Goal: Task Accomplishment & Management: Use online tool/utility

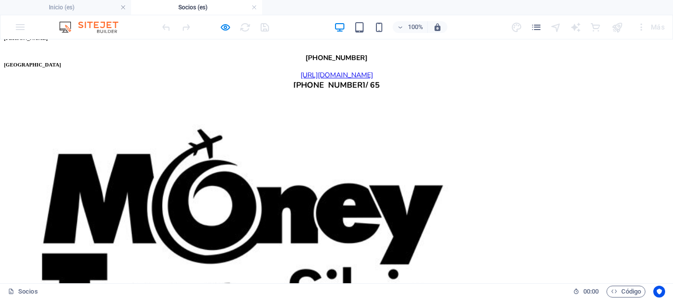
scroll to position [2412, 0]
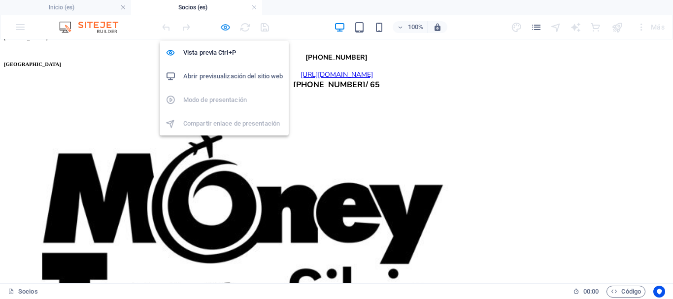
drag, startPoint x: 317, startPoint y: 60, endPoint x: 267, endPoint y: 58, distance: 49.3
click at [228, 27] on icon "button" at bounding box center [225, 27] width 11 height 11
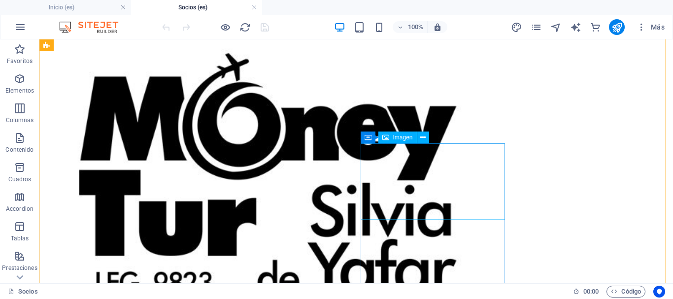
scroll to position [2373, 0]
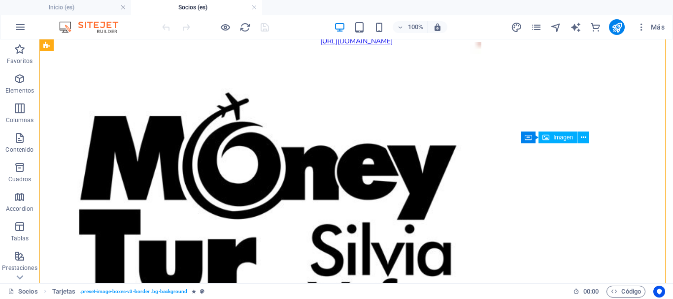
select select "px"
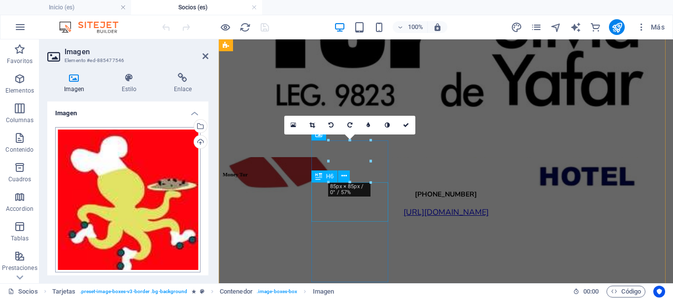
scroll to position [2010, 0]
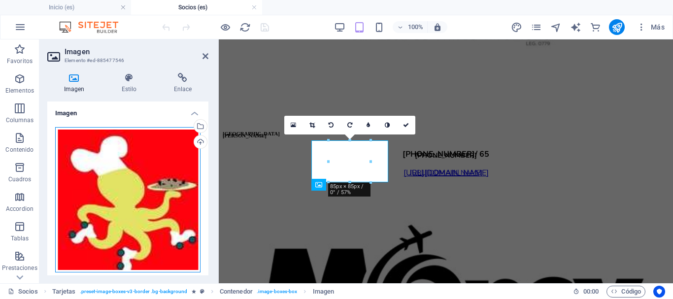
click at [127, 168] on div "Arrastra archivos aquí, haz clic para escoger archivos o selecciona archivos de…" at bounding box center [127, 199] width 145 height 145
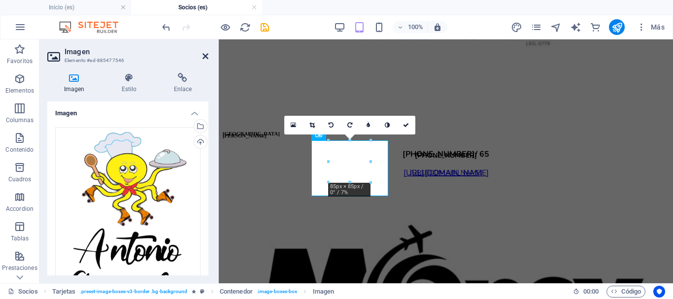
click at [206, 56] on icon at bounding box center [205, 56] width 6 height 8
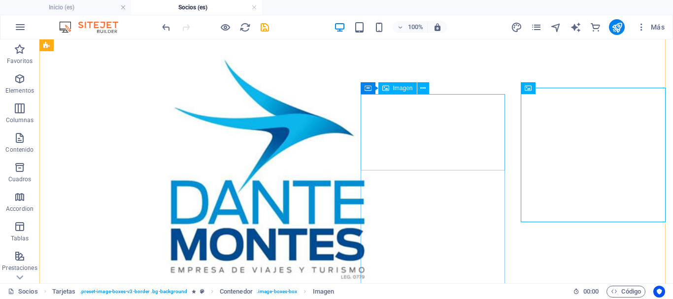
scroll to position [2422, 0]
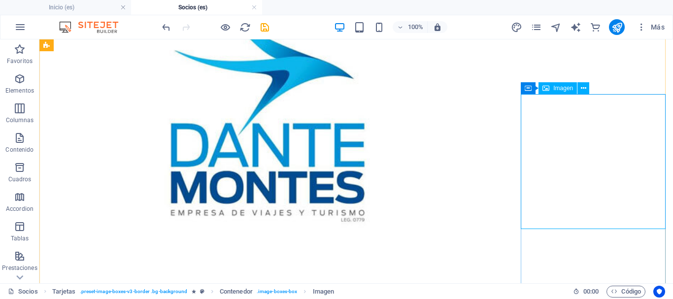
select select "px"
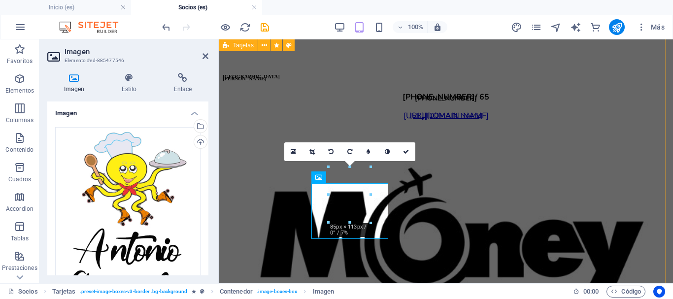
scroll to position [2017, 0]
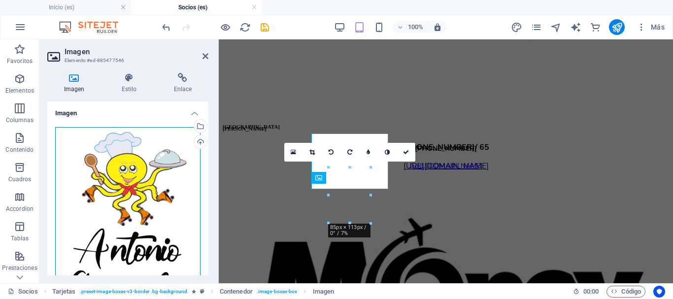
click at [117, 179] on div "Arrastra archivos aquí, haz clic para escoger archivos o selecciona archivos de…" at bounding box center [127, 223] width 145 height 192
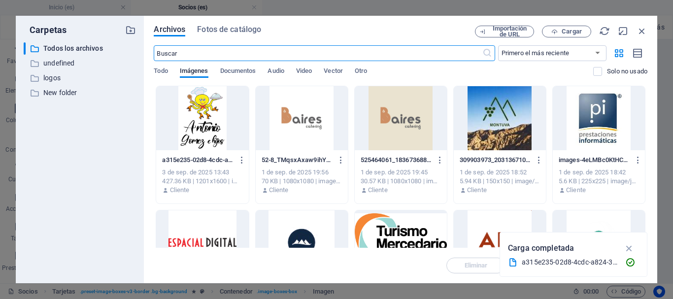
scroll to position [10677, 0]
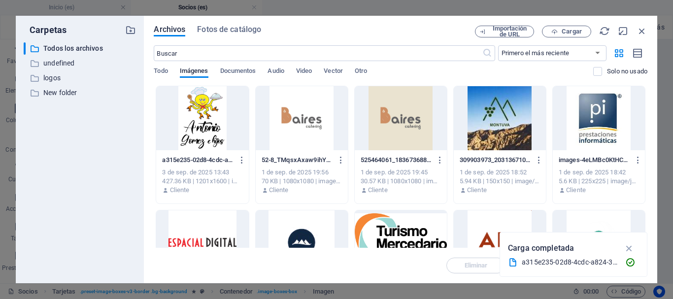
click at [203, 116] on div at bounding box center [202, 118] width 92 height 64
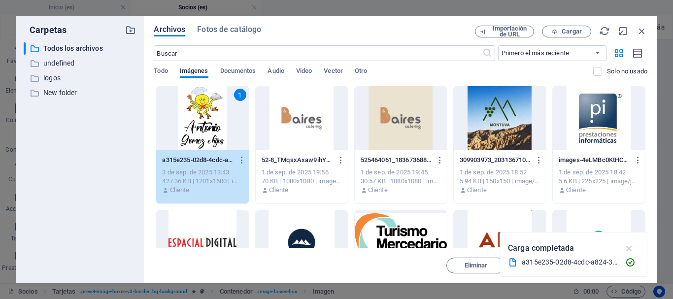
click at [631, 245] on icon "button" at bounding box center [628, 248] width 11 height 11
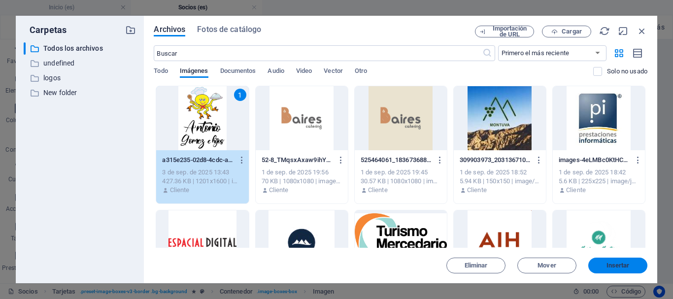
drag, startPoint x: 626, startPoint y: 268, endPoint x: 407, endPoint y: 228, distance: 222.6
click at [626, 268] on span "Insertar" at bounding box center [617, 265] width 23 height 6
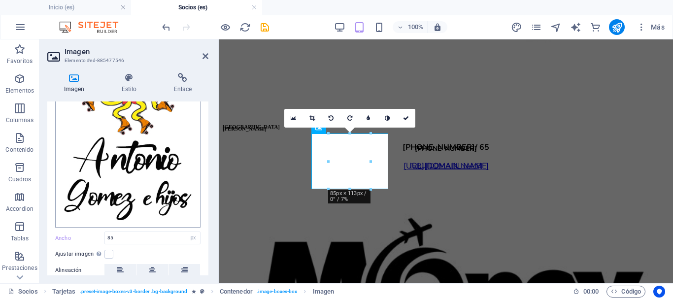
scroll to position [98, 0]
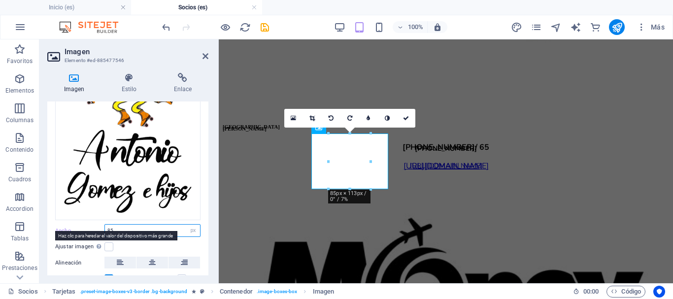
drag, startPoint x: 118, startPoint y: 226, endPoint x: 93, endPoint y: 226, distance: 24.6
click at [93, 226] on div "Ancho 85 Predeterminado automático px rem % em vh vw" at bounding box center [127, 230] width 145 height 13
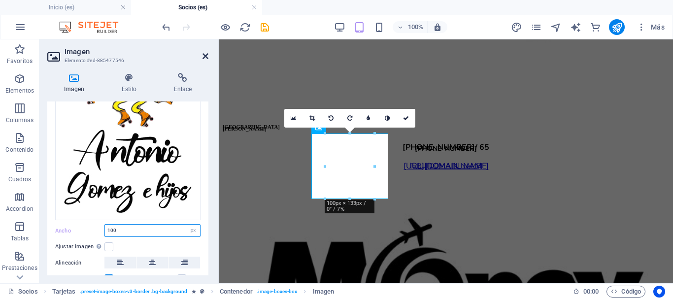
type input "100"
click at [204, 56] on icon at bounding box center [205, 56] width 6 height 8
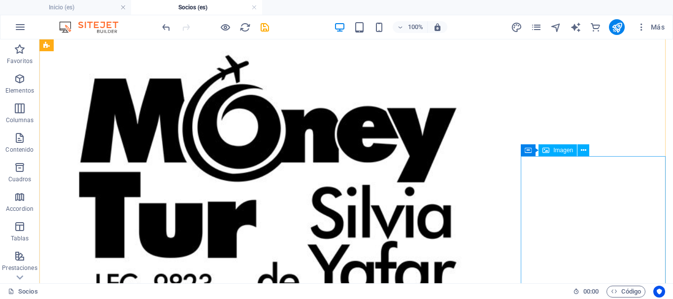
scroll to position [2422, 0]
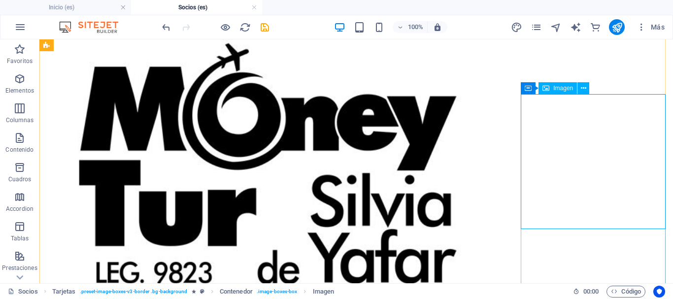
select select "px"
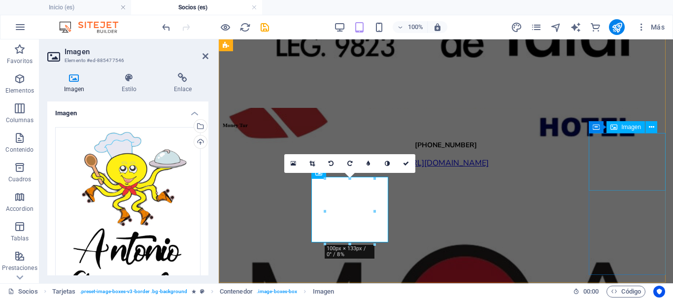
scroll to position [2022, 0]
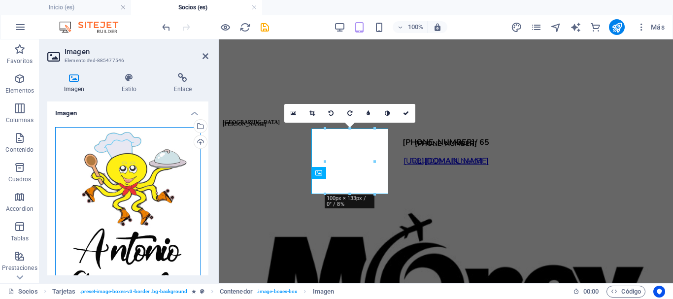
click at [130, 176] on div "Arrastra archivos aquí, haz clic para escoger archivos o selecciona archivos de…" at bounding box center [127, 223] width 145 height 192
click at [130, 176] on body "San [PERSON_NAME] Bureau Inicio (es) Socios (es) Favoritos Elementos Columnas C…" at bounding box center [336, 149] width 673 height 299
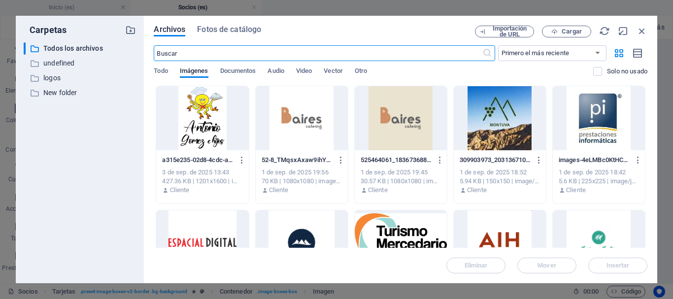
scroll to position [10682, 0]
click at [203, 129] on div at bounding box center [202, 118] width 92 height 64
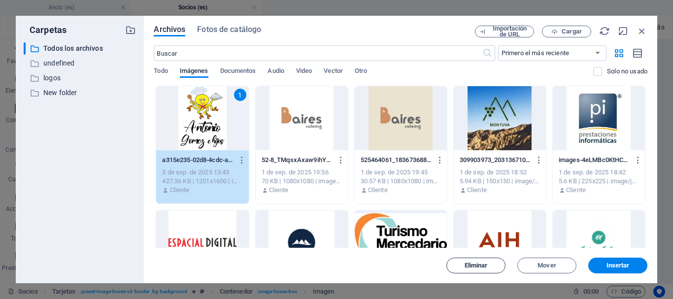
click at [494, 264] on span "Eliminar" at bounding box center [475, 265] width 50 height 6
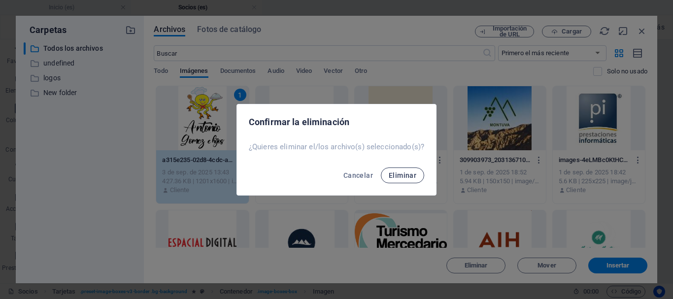
click at [400, 177] on span "Eliminar" at bounding box center [402, 175] width 28 height 8
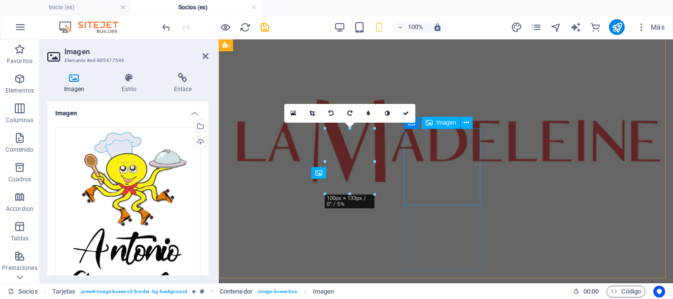
scroll to position [2022, 0]
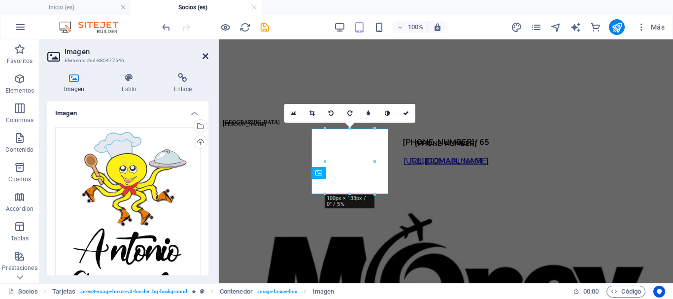
click at [207, 55] on icon at bounding box center [205, 56] width 6 height 8
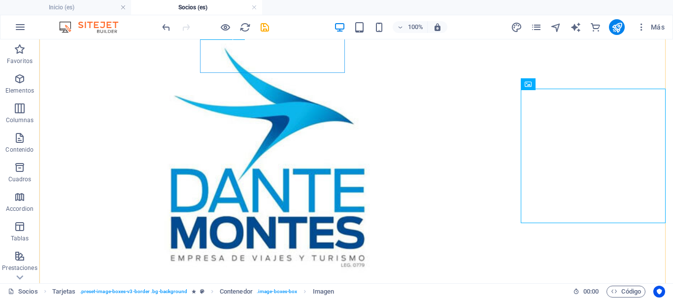
scroll to position [2422, 0]
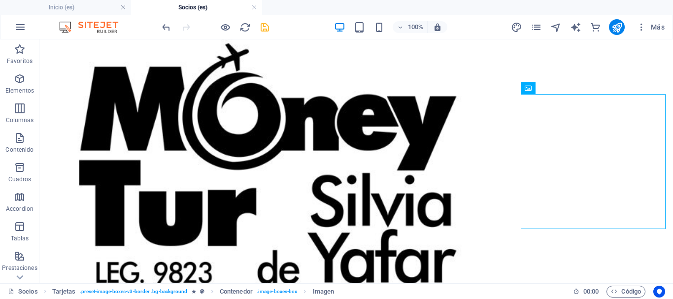
click at [265, 29] on icon "save" at bounding box center [264, 27] width 11 height 11
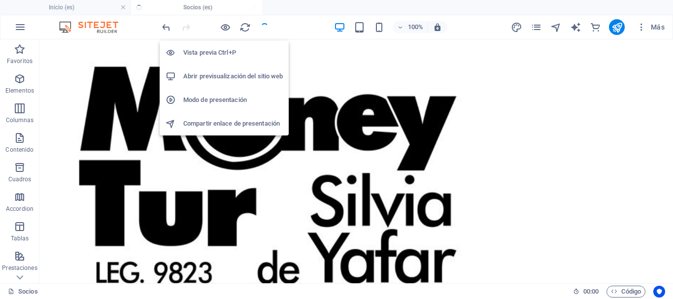
click at [231, 78] on h6 "Abrir previsualización del sitio web" at bounding box center [232, 76] width 99 height 12
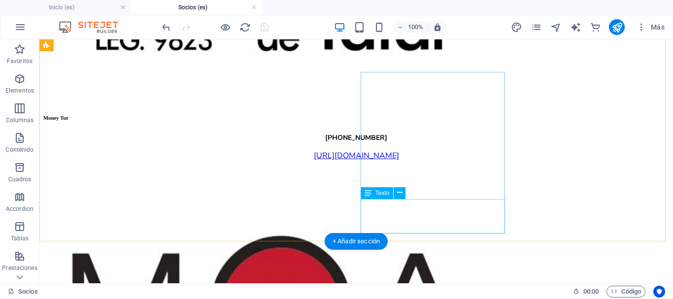
scroll to position [2669, 0]
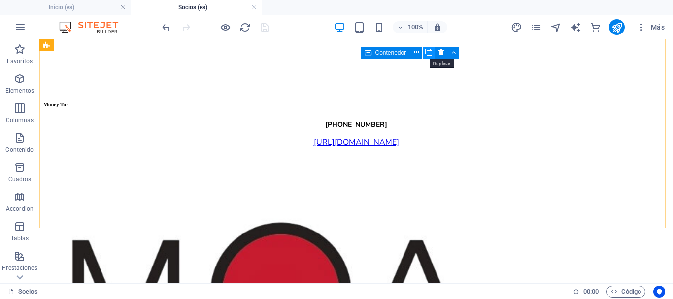
click at [431, 52] on icon at bounding box center [428, 52] width 7 height 10
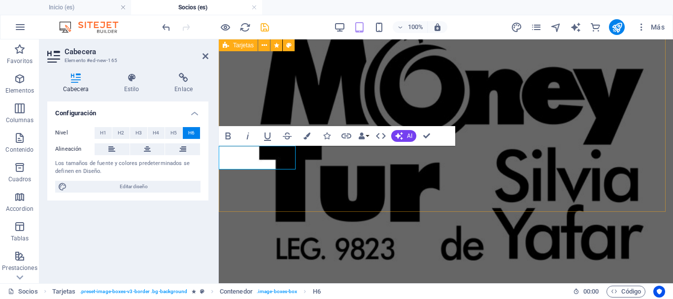
scroll to position [0, 0]
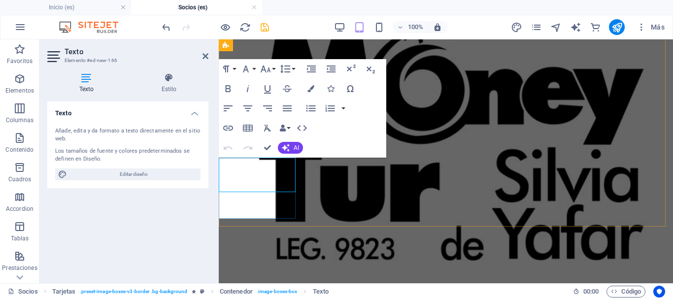
scroll to position [2231, 0]
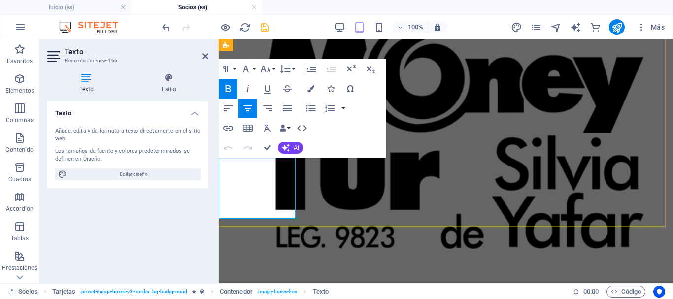
drag, startPoint x: 285, startPoint y: 159, endPoint x: 231, endPoint y: 163, distance: 53.3
drag, startPoint x: 273, startPoint y: 208, endPoint x: 221, endPoint y: 171, distance: 64.1
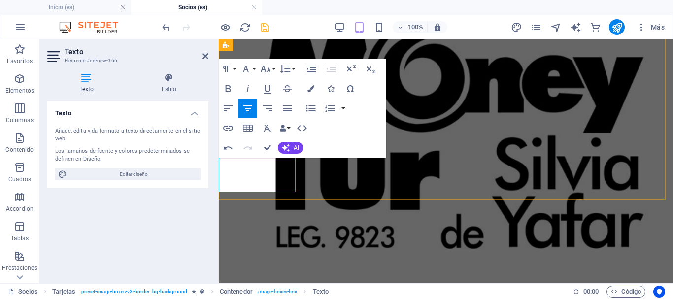
scroll to position [77, 1]
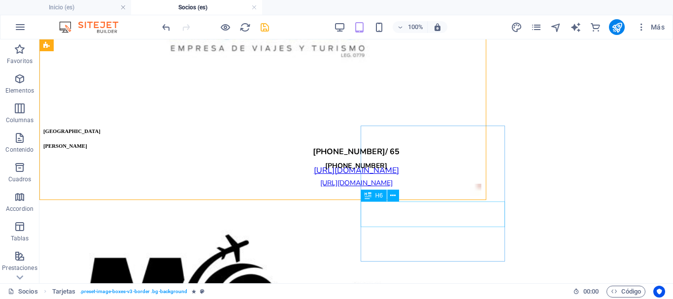
scroll to position [2705, 0]
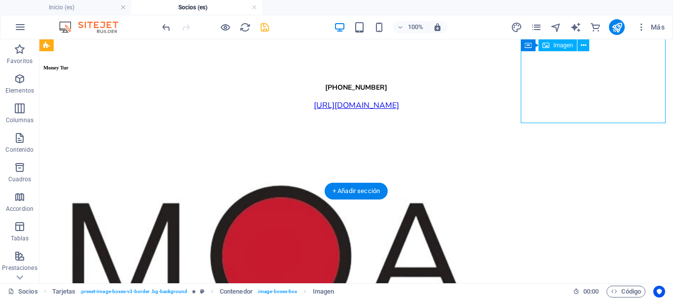
drag, startPoint x: 575, startPoint y: 81, endPoint x: 184, endPoint y: 337, distance: 467.7
select select "%"
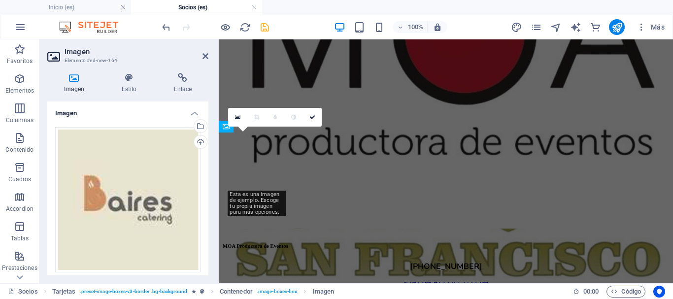
scroll to position [2175, 0]
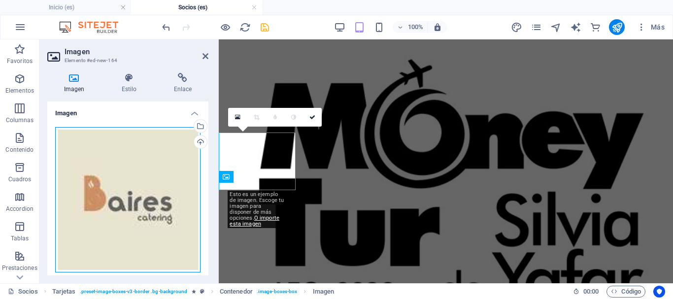
click at [125, 147] on div "Arrastra archivos aquí, haz clic para escoger archivos o selecciona archivos de…" at bounding box center [127, 199] width 145 height 145
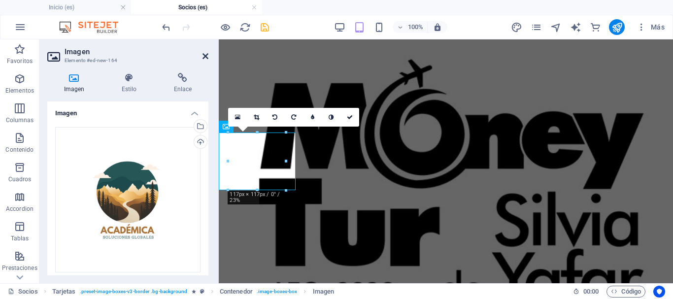
click at [203, 55] on icon at bounding box center [205, 56] width 6 height 8
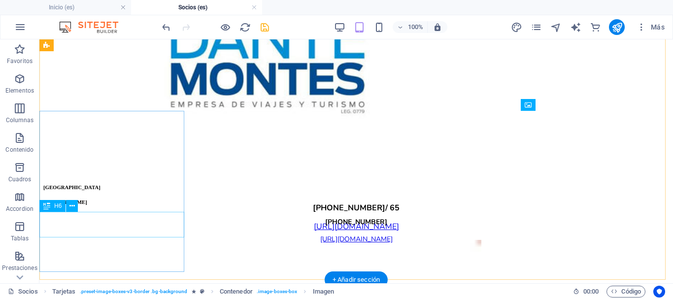
scroll to position [2616, 0]
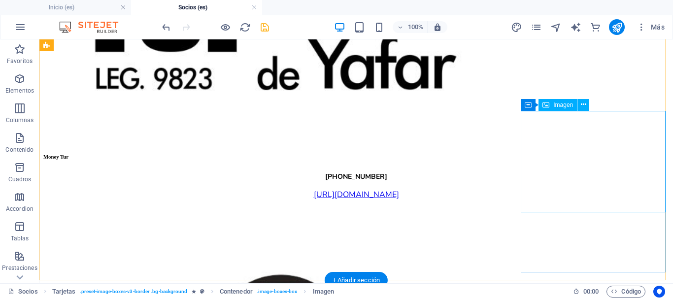
select select "%"
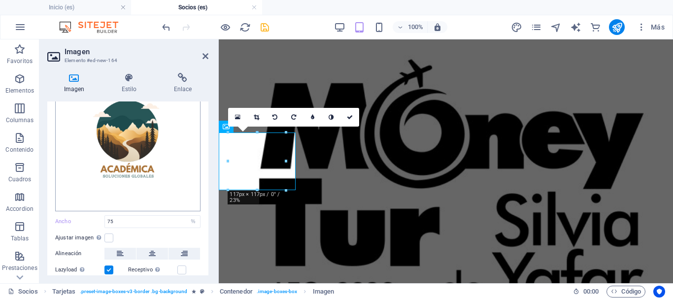
scroll to position [98, 0]
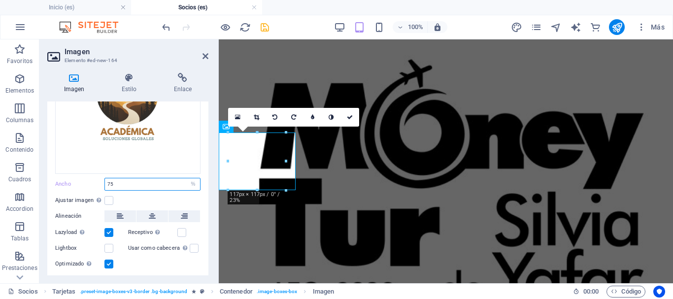
click at [128, 182] on input "75" at bounding box center [152, 184] width 95 height 12
drag, startPoint x: 128, startPoint y: 182, endPoint x: 110, endPoint y: 182, distance: 17.7
click at [110, 182] on input "75" at bounding box center [152, 184] width 95 height 12
type input "100"
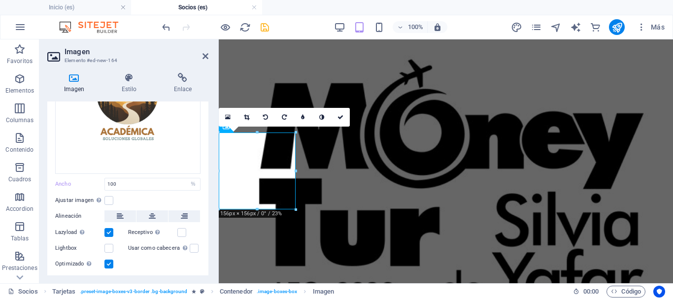
click at [266, 28] on icon "save" at bounding box center [264, 27] width 11 height 11
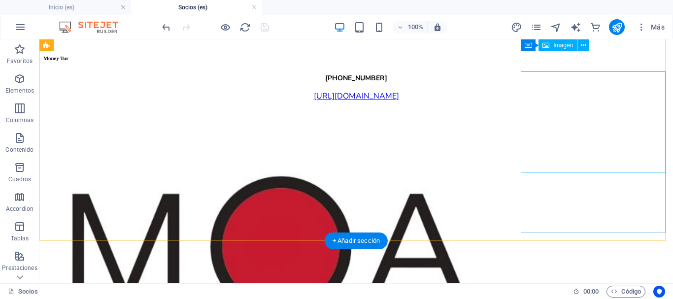
scroll to position [2616, 0]
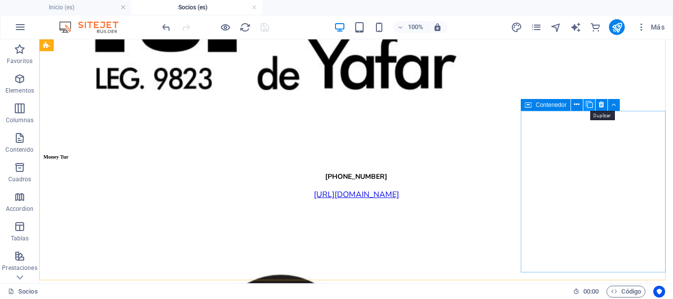
click at [590, 101] on icon at bounding box center [588, 104] width 7 height 10
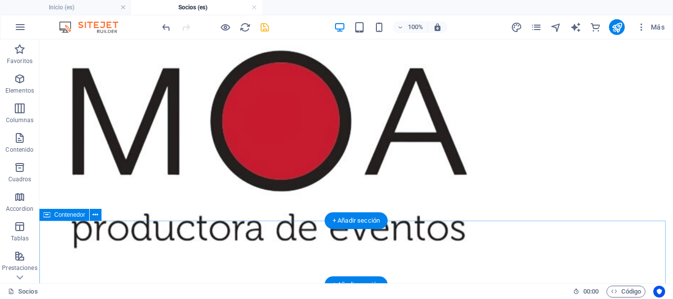
scroll to position [2868, 0]
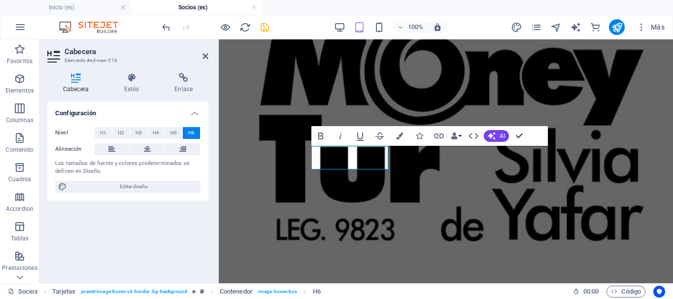
scroll to position [0, 2]
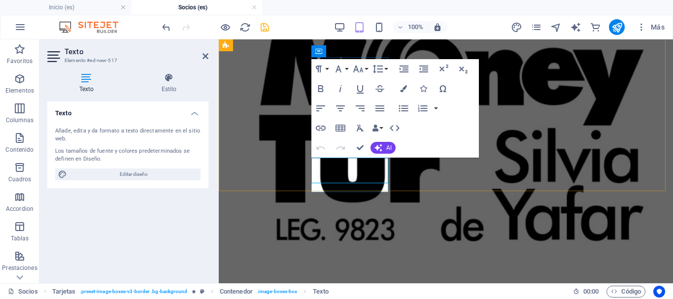
scroll to position [2251, 0]
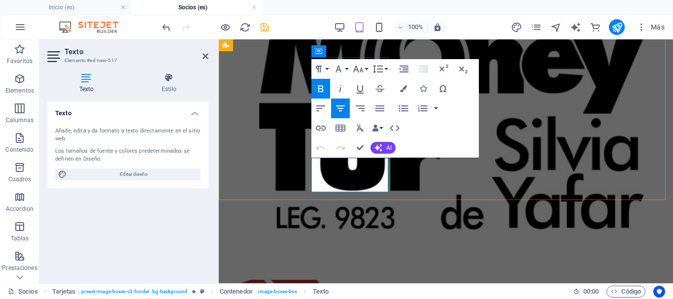
drag, startPoint x: 379, startPoint y: 160, endPoint x: 326, endPoint y: 163, distance: 53.3
drag, startPoint x: 378, startPoint y: 180, endPoint x: 319, endPoint y: 171, distance: 59.8
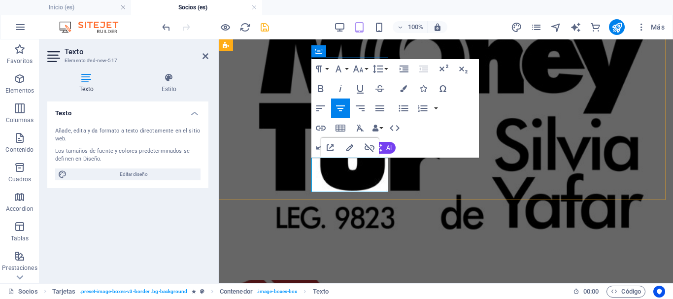
scroll to position [235, 2]
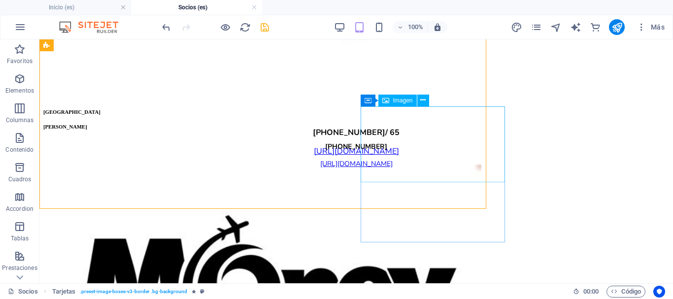
scroll to position [2887, 0]
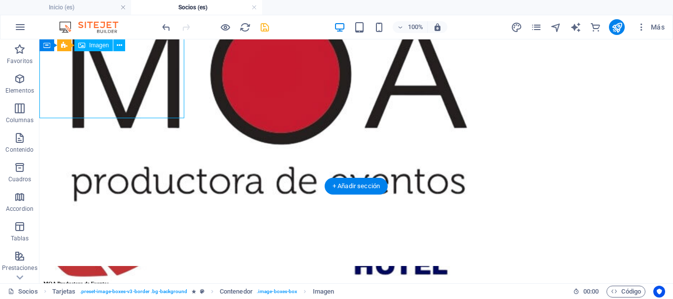
select select "%"
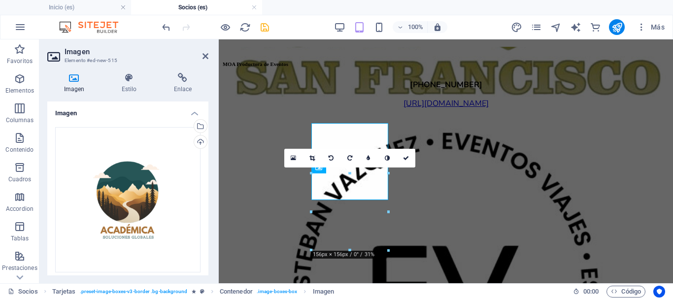
scroll to position [2185, 0]
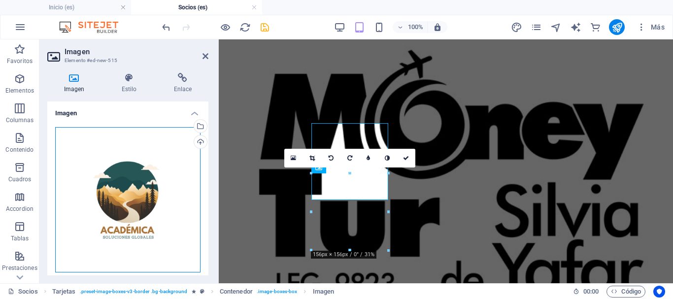
click at [128, 191] on div "Arrastra archivos aquí, haz clic para escoger archivos o selecciona archivos de…" at bounding box center [127, 199] width 145 height 145
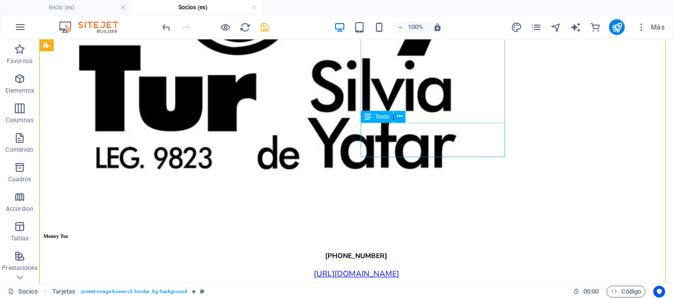
scroll to position [2783, 0]
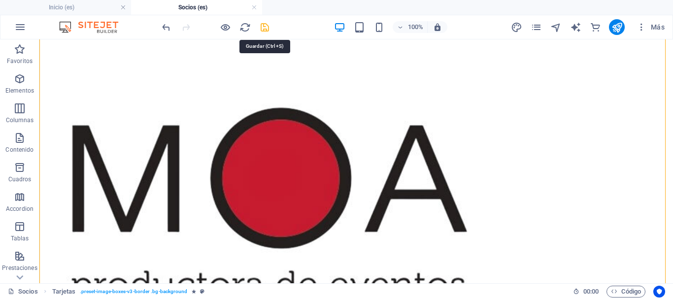
click at [264, 31] on icon "save" at bounding box center [264, 27] width 11 height 11
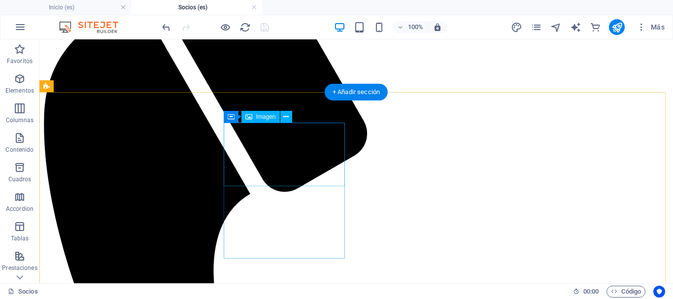
scroll to position [238, 0]
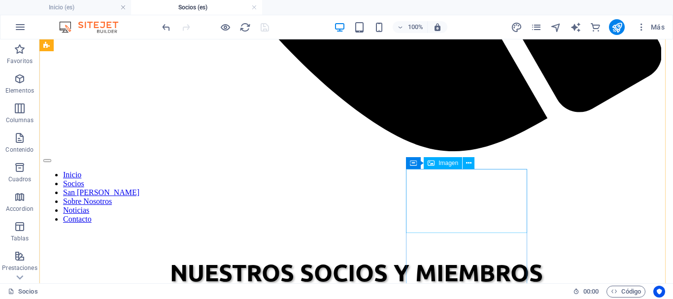
scroll to position [829, 0]
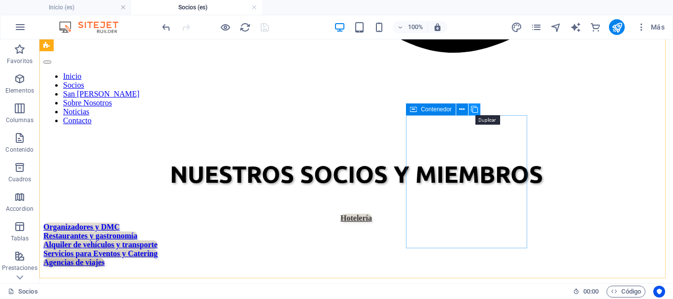
click at [475, 110] on icon at bounding box center [474, 109] width 7 height 10
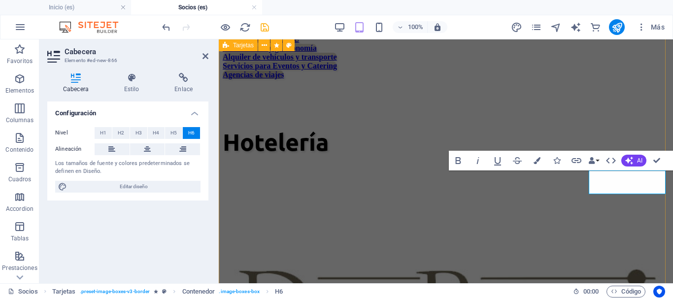
scroll to position [0, 1]
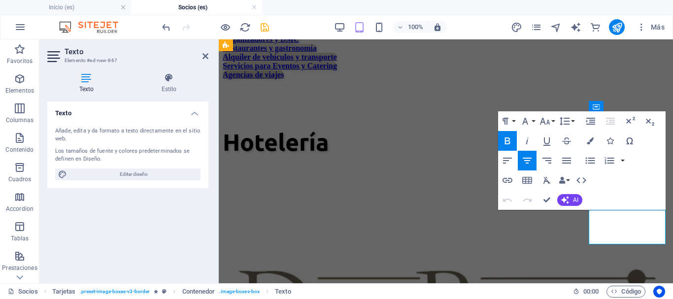
drag, startPoint x: 649, startPoint y: 221, endPoint x: 608, endPoint y: 213, distance: 42.2
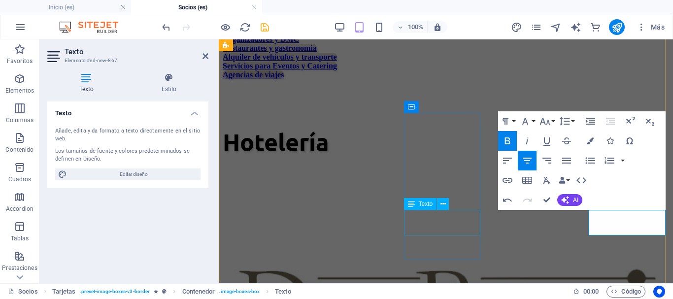
click at [423, 202] on span "Texto" at bounding box center [425, 204] width 14 height 6
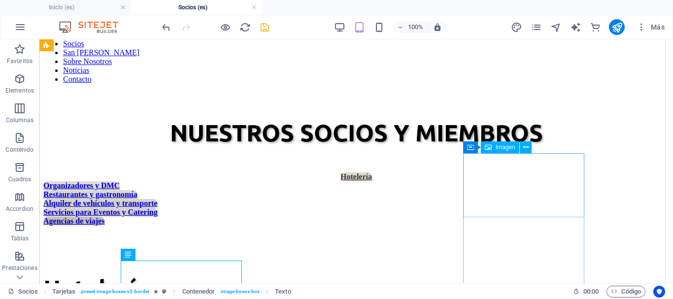
scroll to position [885, 0]
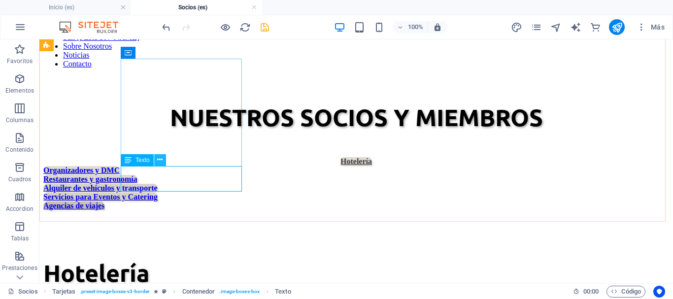
click at [157, 159] on button at bounding box center [160, 160] width 12 height 12
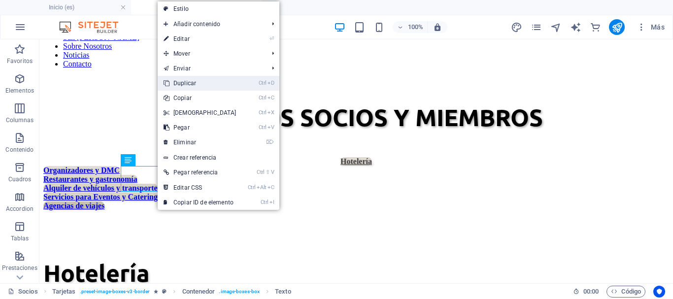
click at [192, 81] on link "Ctrl D Duplicar" at bounding box center [200, 83] width 85 height 15
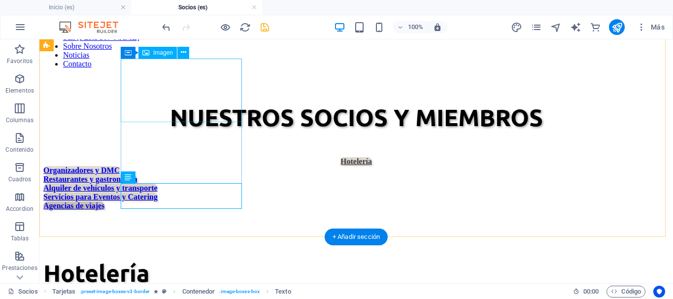
scroll to position [870, 0]
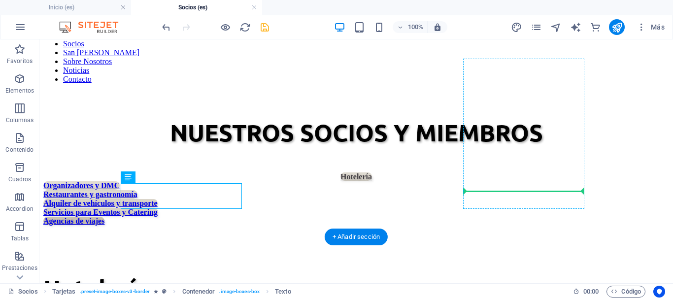
drag, startPoint x: 487, startPoint y: 184, endPoint x: 522, endPoint y: 182, distance: 34.5
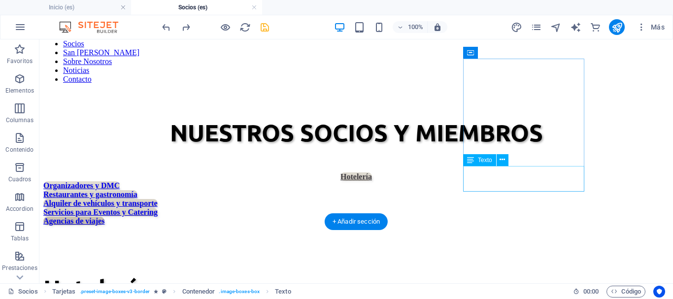
scroll to position [885, 0]
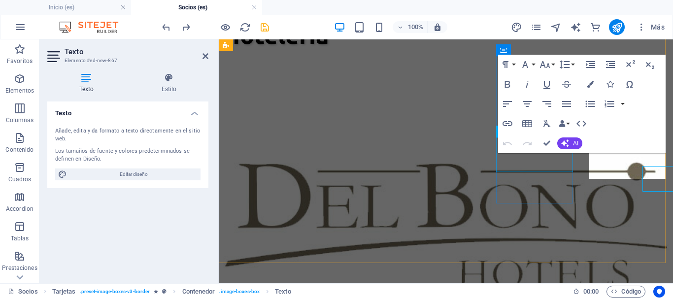
scroll to position [835, 0]
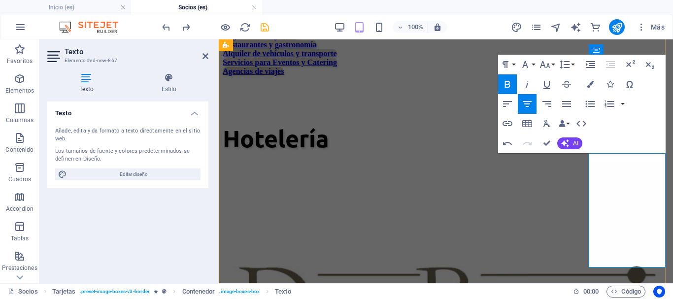
scroll to position [996, 4]
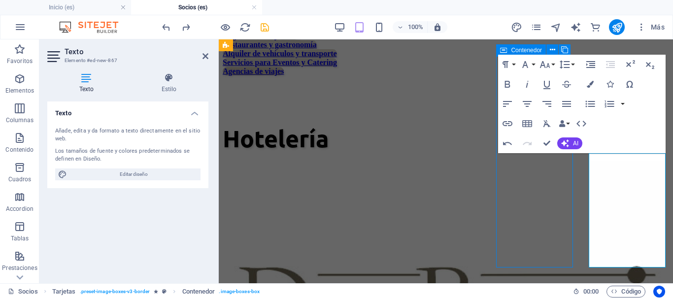
scroll to position [806, 0]
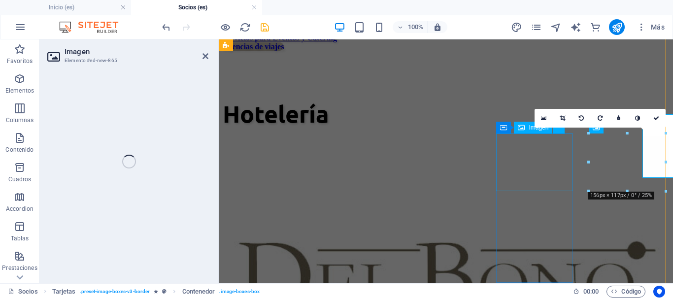
select select "%"
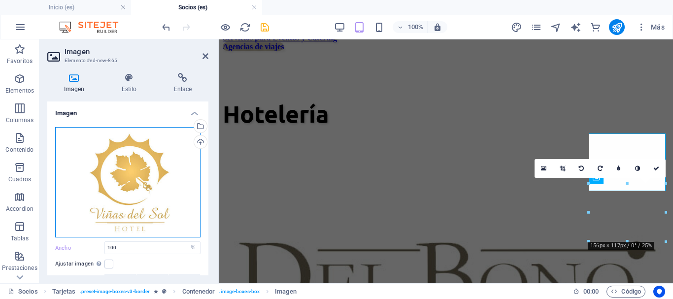
scroll to position [756, 0]
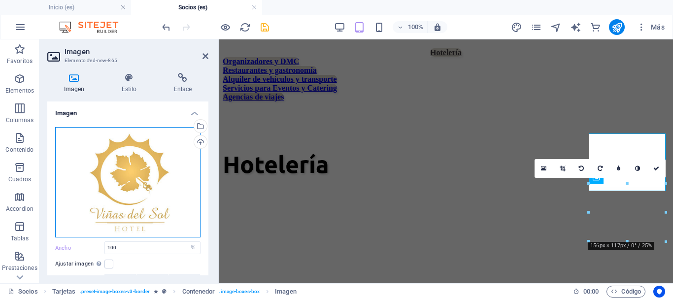
click at [132, 170] on div "Arrastra archivos aquí, haz clic para escoger archivos o selecciona archivos de…" at bounding box center [127, 182] width 145 height 110
click at [131, 170] on div "Arrastra archivos aquí, haz clic para escoger archivos o selecciona archivos de…" at bounding box center [127, 182] width 145 height 110
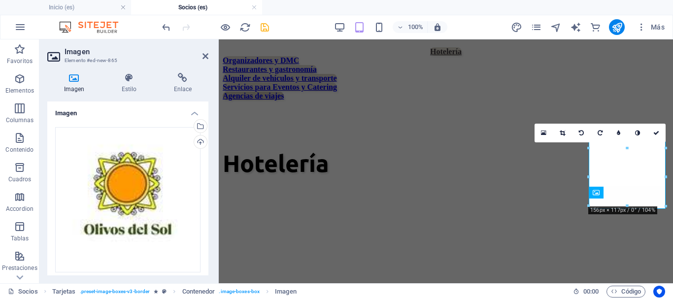
scroll to position [741, 0]
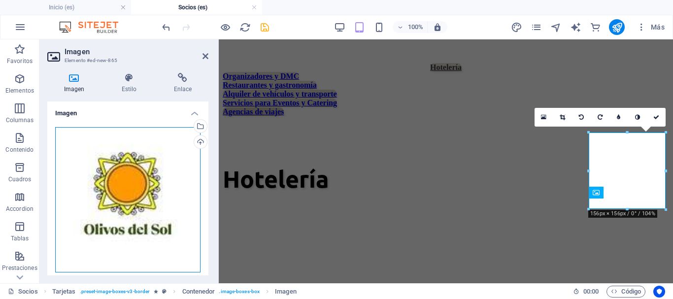
click at [130, 176] on div "Arrastra archivos aquí, haz clic para escoger archivos o selecciona archivos de…" at bounding box center [127, 199] width 145 height 145
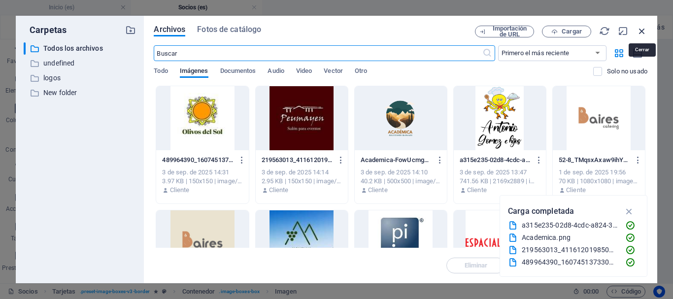
click at [640, 32] on icon "button" at bounding box center [641, 31] width 11 height 11
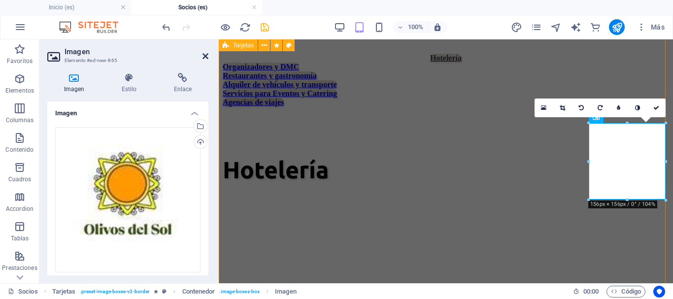
click at [203, 55] on icon at bounding box center [205, 56] width 6 height 8
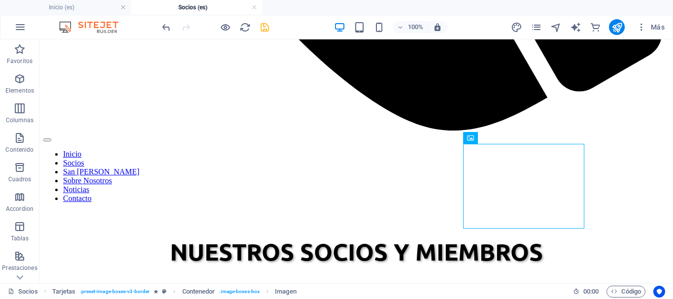
scroll to position [759, 0]
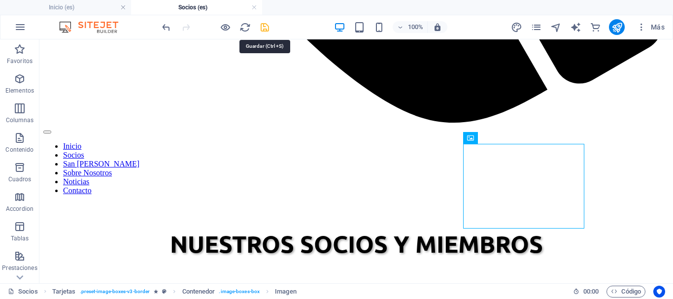
click at [265, 26] on icon "save" at bounding box center [264, 27] width 11 height 11
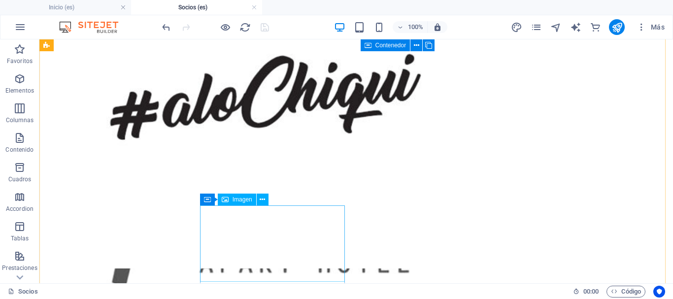
scroll to position [4530, 0]
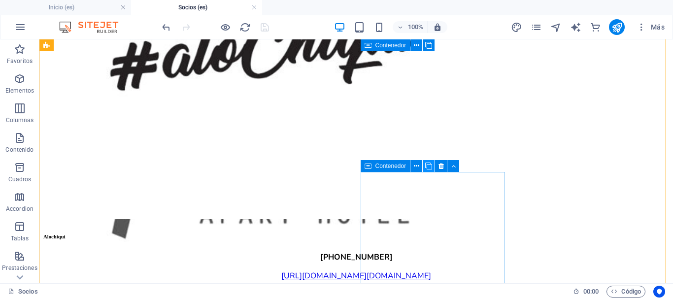
click at [431, 165] on icon at bounding box center [428, 166] width 7 height 10
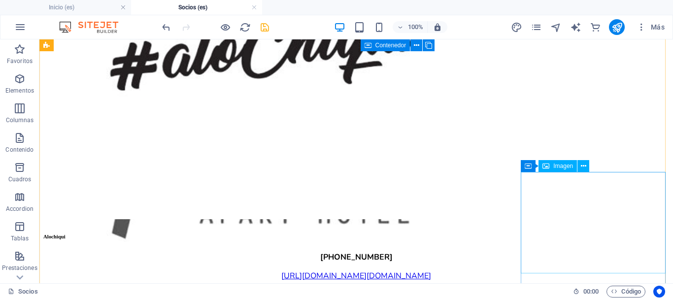
select select "%"
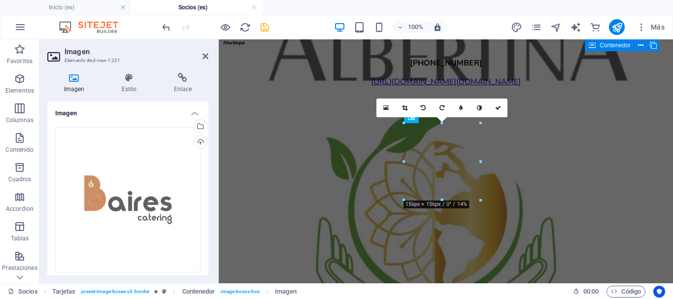
scroll to position [3756, 0]
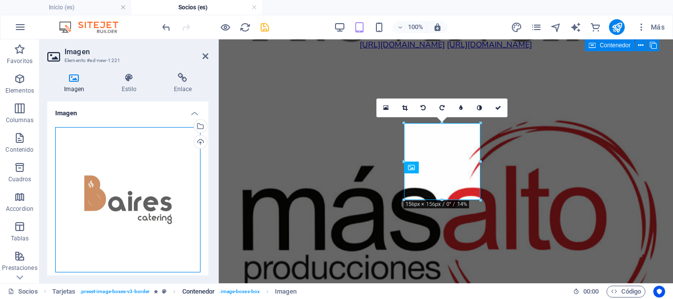
drag, startPoint x: 116, startPoint y: 182, endPoint x: 202, endPoint y: 289, distance: 137.3
click at [116, 182] on div "Arrastra archivos aquí, haz clic para escoger archivos o selecciona archivos de…" at bounding box center [127, 199] width 145 height 145
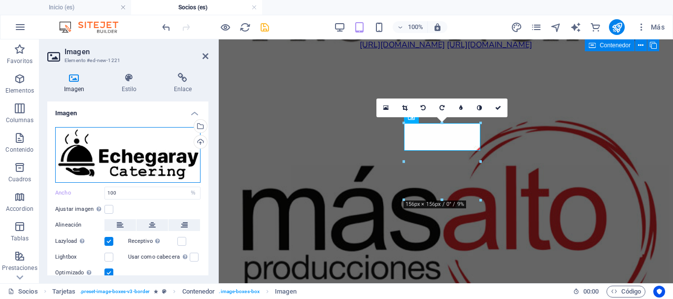
click at [155, 166] on div "Arrastra archivos aquí, haz clic para escoger archivos o selecciona archivos de…" at bounding box center [127, 155] width 145 height 56
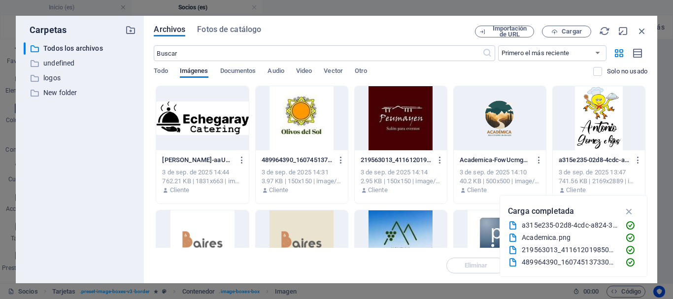
scroll to position [21395, 0]
click at [215, 123] on div at bounding box center [202, 118] width 92 height 64
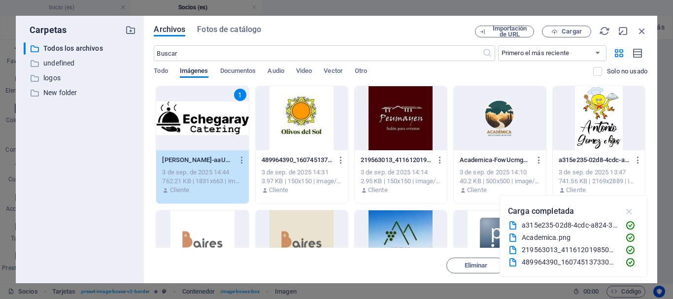
click at [629, 210] on icon "button" at bounding box center [628, 211] width 11 height 11
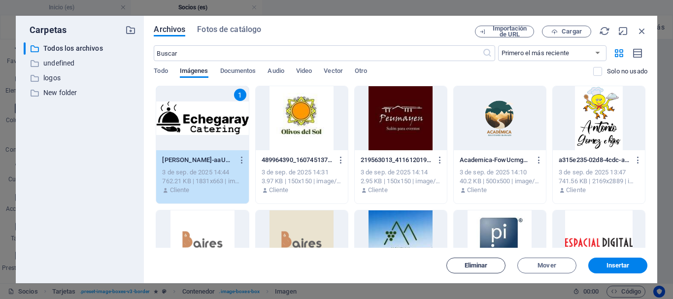
click at [485, 266] on span "Eliminar" at bounding box center [475, 265] width 23 height 6
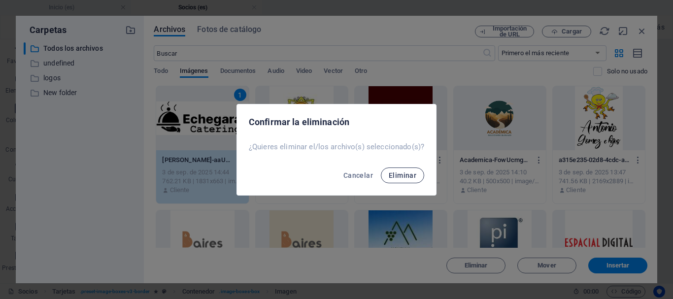
click at [407, 173] on span "Eliminar" at bounding box center [402, 175] width 28 height 8
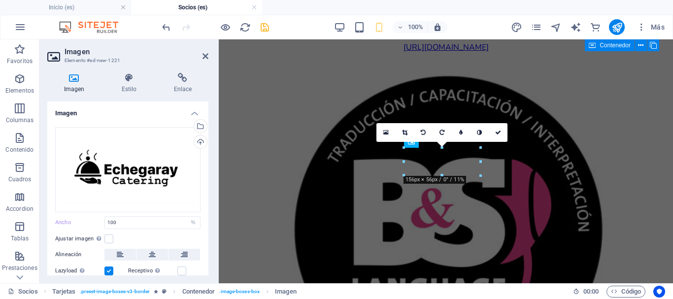
scroll to position [3731, 0]
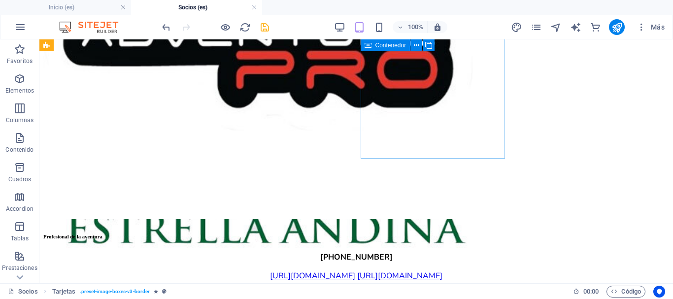
scroll to position [4528, 0]
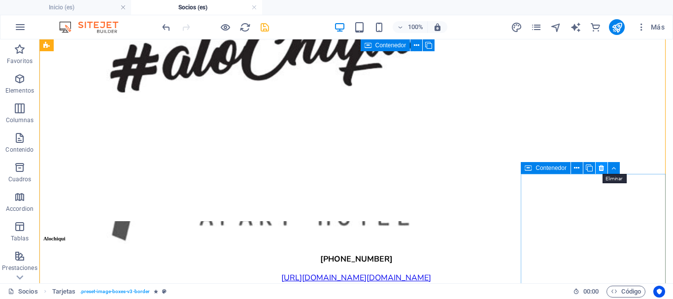
click at [598, 167] on icon at bounding box center [600, 168] width 5 height 10
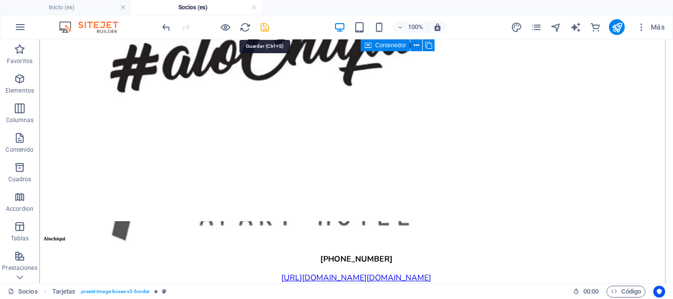
click at [265, 28] on icon "save" at bounding box center [264, 27] width 11 height 11
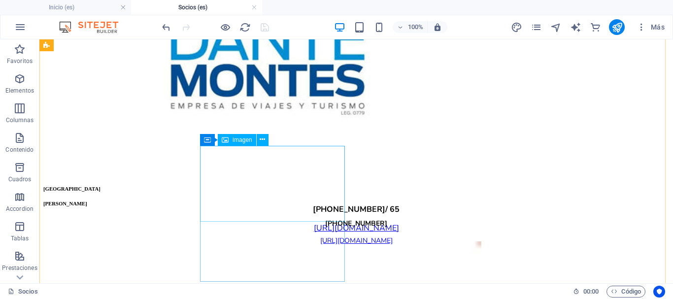
scroll to position [2265, 0]
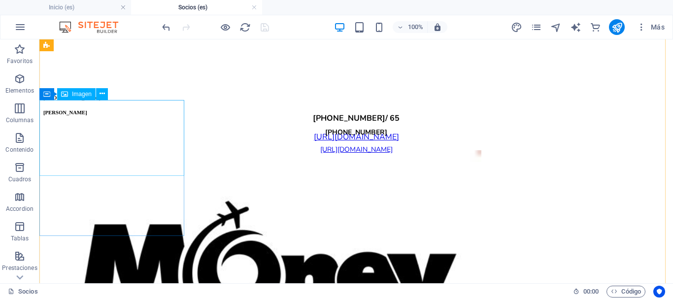
select select "%"
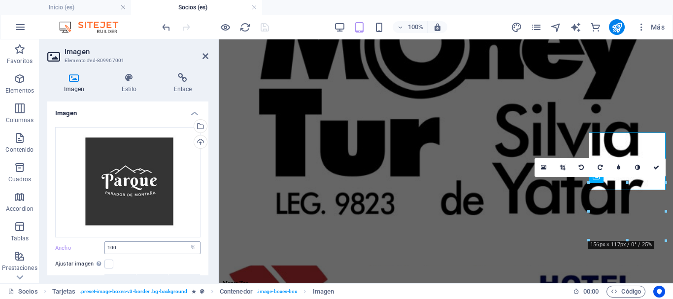
scroll to position [1723, 0]
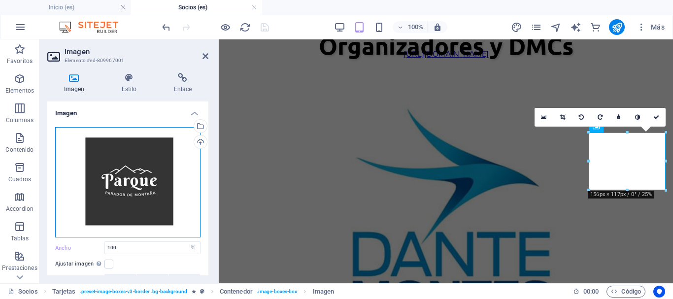
click at [125, 183] on div "Arrastra archivos aquí, haz clic para escoger archivos o selecciona archivos de…" at bounding box center [127, 182] width 145 height 110
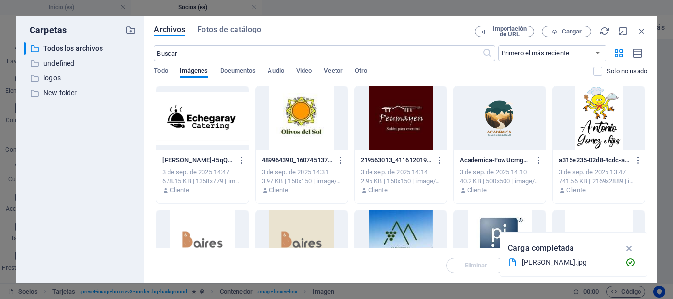
click at [145, 202] on div "Archivos Fotos de catálogo Importación de URL Cargar ​ Primero el más reciente …" at bounding box center [400, 149] width 513 height 267
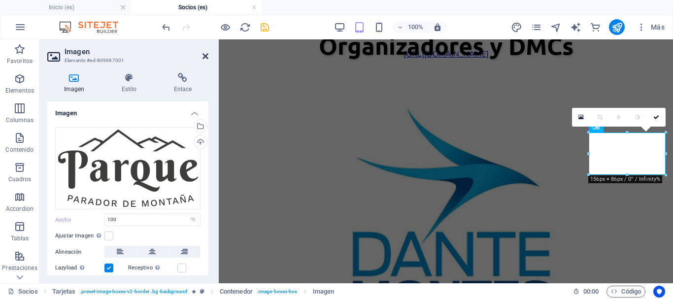
click at [203, 53] on icon at bounding box center [205, 56] width 6 height 8
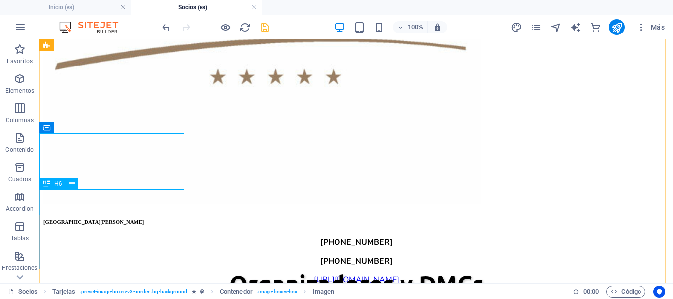
scroll to position [2231, 0]
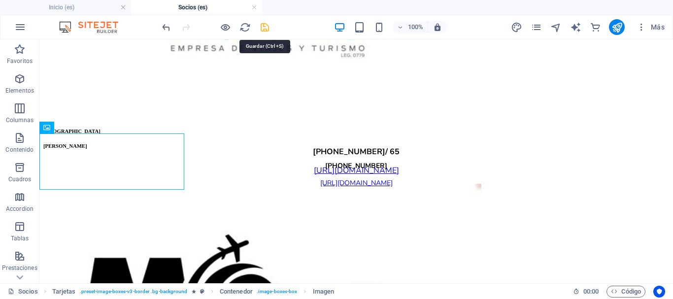
click at [267, 27] on icon "save" at bounding box center [264, 27] width 11 height 11
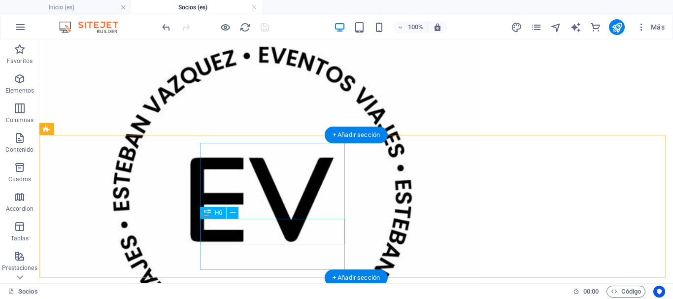
scroll to position [3093, 0]
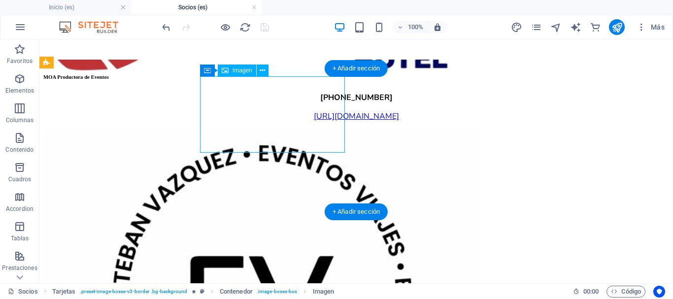
select select "%"
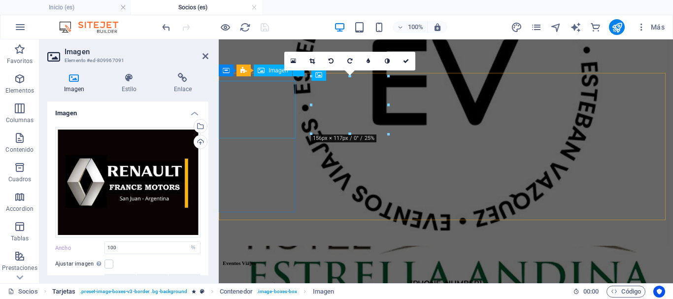
scroll to position [2462, 0]
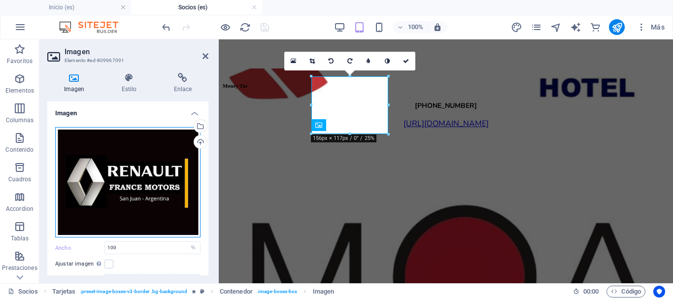
click at [141, 174] on div "Arrastra archivos aquí, haz clic para escoger archivos o selecciona archivos de…" at bounding box center [127, 182] width 145 height 110
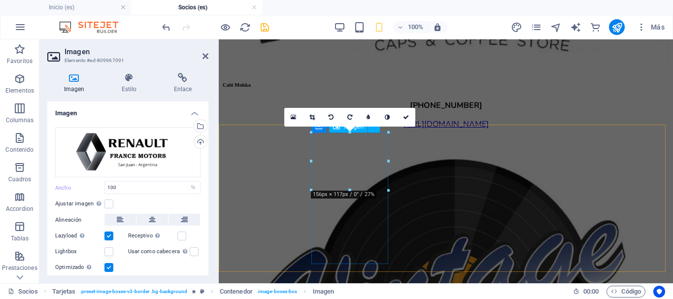
scroll to position [2406, 0]
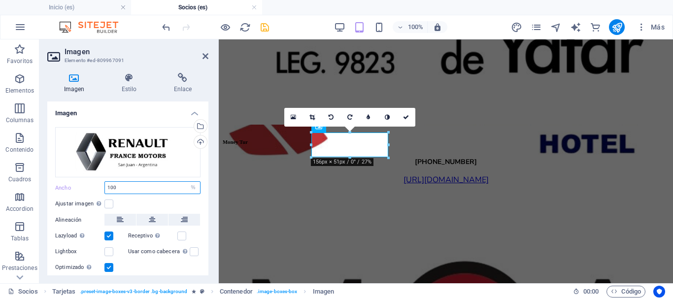
click at [138, 184] on input "100" at bounding box center [152, 188] width 95 height 12
drag, startPoint x: 118, startPoint y: 192, endPoint x: 107, endPoint y: 192, distance: 11.3
click at [107, 192] on input "100" at bounding box center [152, 188] width 95 height 12
type input "100"
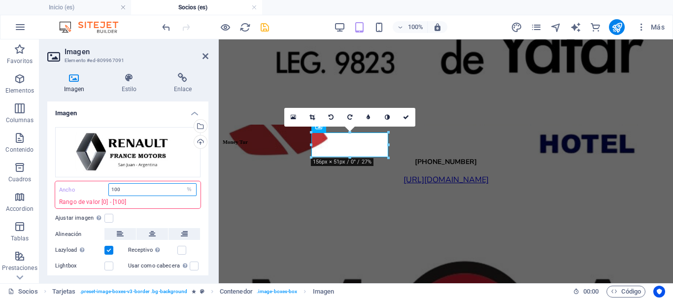
click at [128, 190] on input "100" at bounding box center [152, 190] width 87 height 12
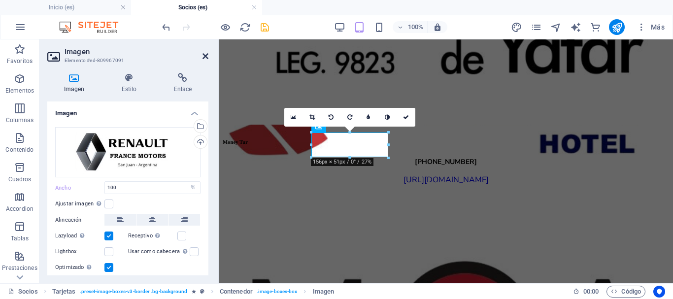
click at [204, 56] on icon at bounding box center [205, 56] width 6 height 8
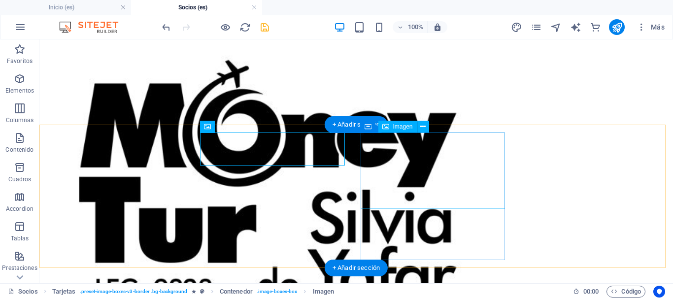
scroll to position [3037, 0]
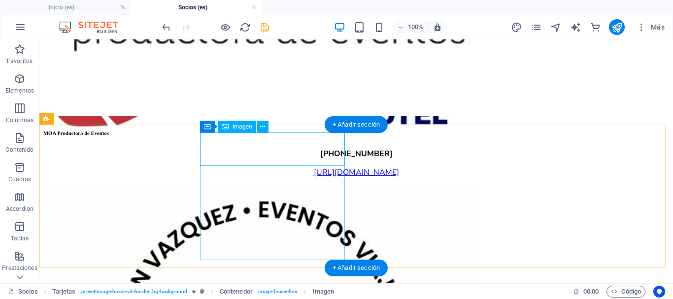
select select "%"
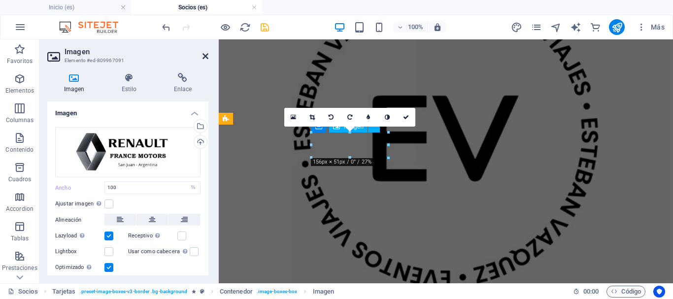
scroll to position [2406, 0]
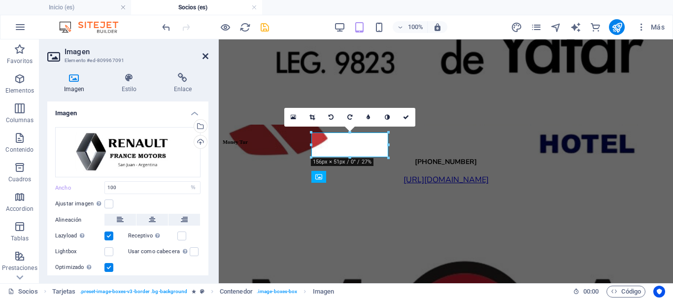
click at [203, 55] on icon at bounding box center [205, 56] width 6 height 8
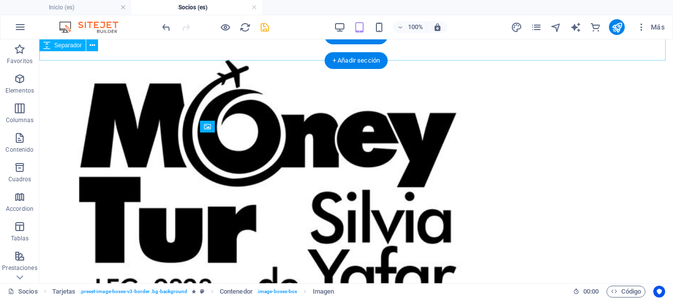
scroll to position [3037, 0]
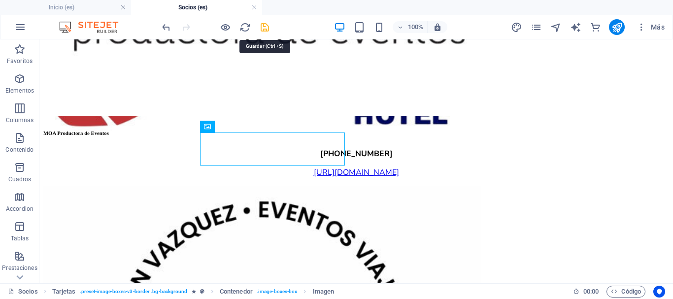
click at [263, 28] on icon "save" at bounding box center [264, 27] width 11 height 11
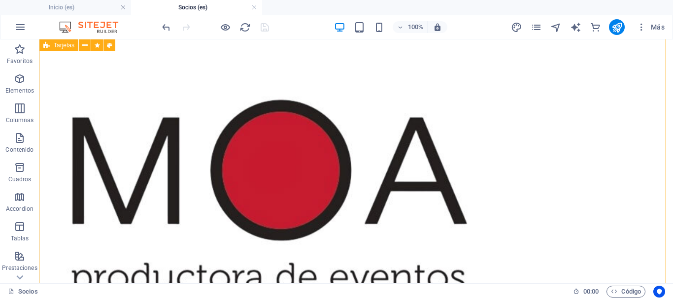
scroll to position [2496, 0]
